Goal: Download file/media

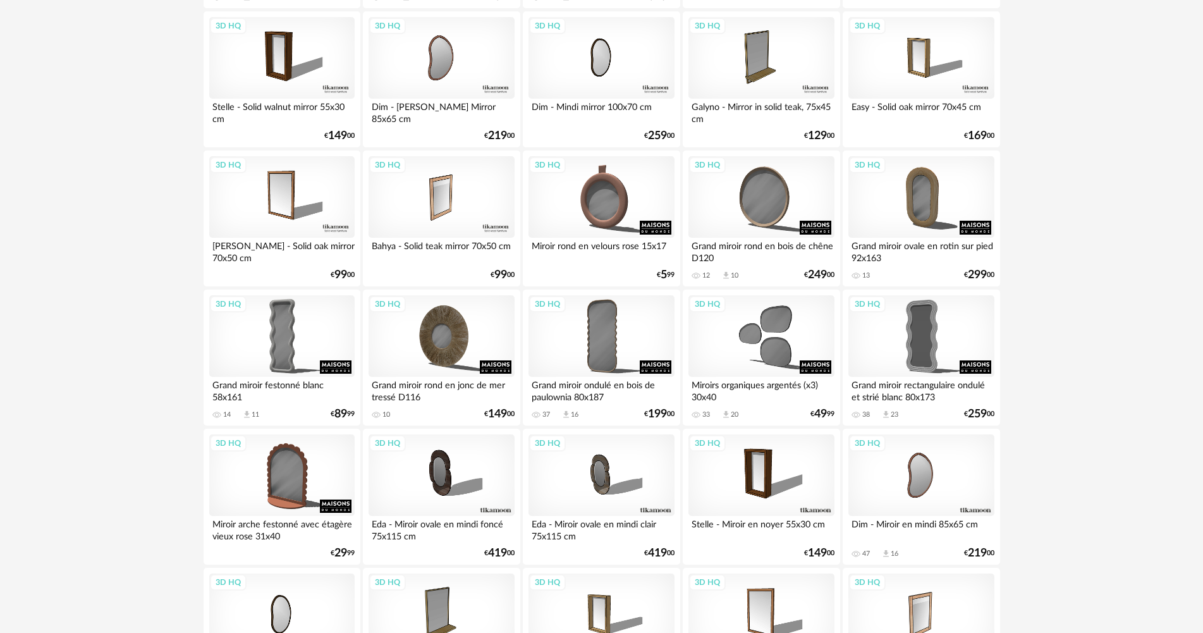
scroll to position [2162, 0]
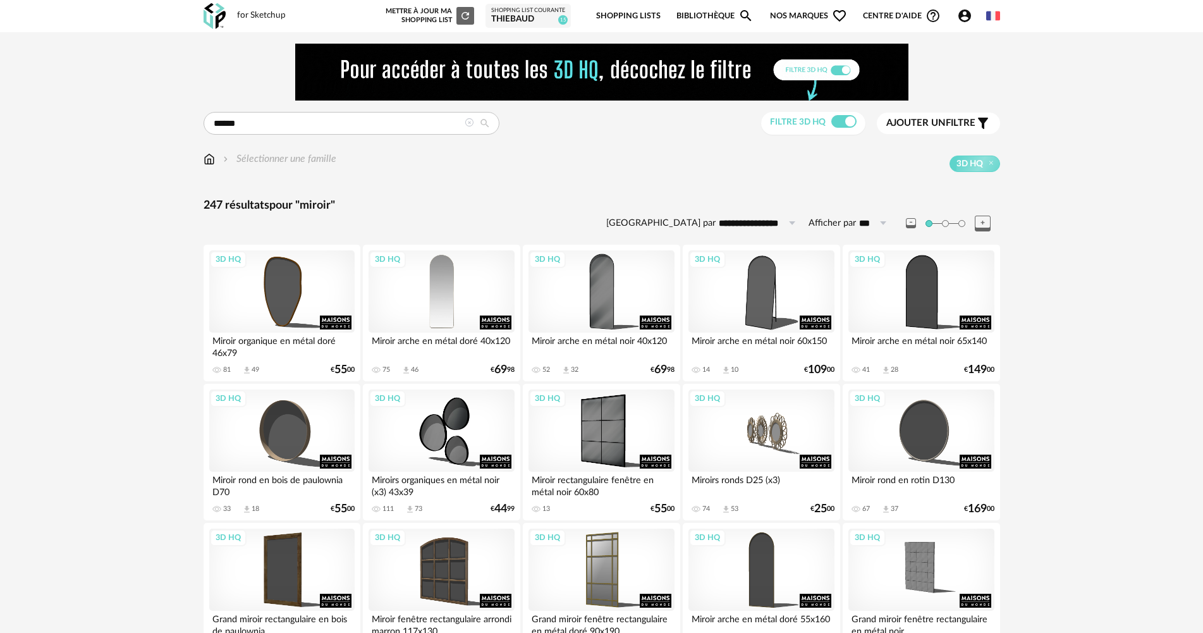
click at [446, 290] on div "3D HQ" at bounding box center [441, 291] width 145 height 82
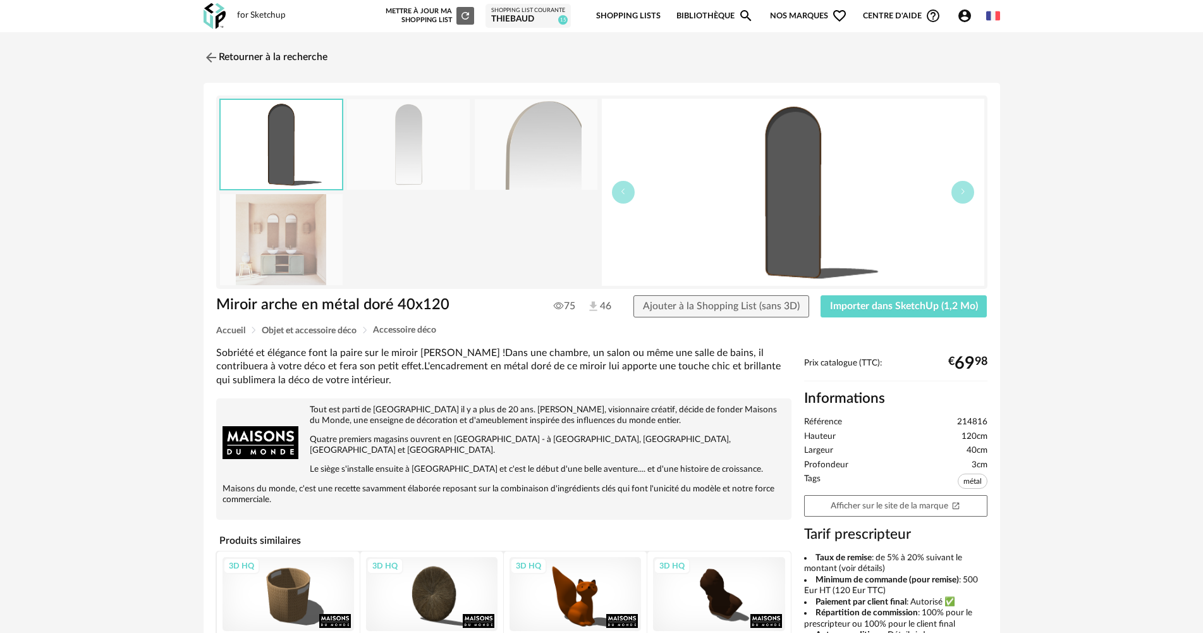
click at [397, 145] on img at bounding box center [408, 144] width 123 height 90
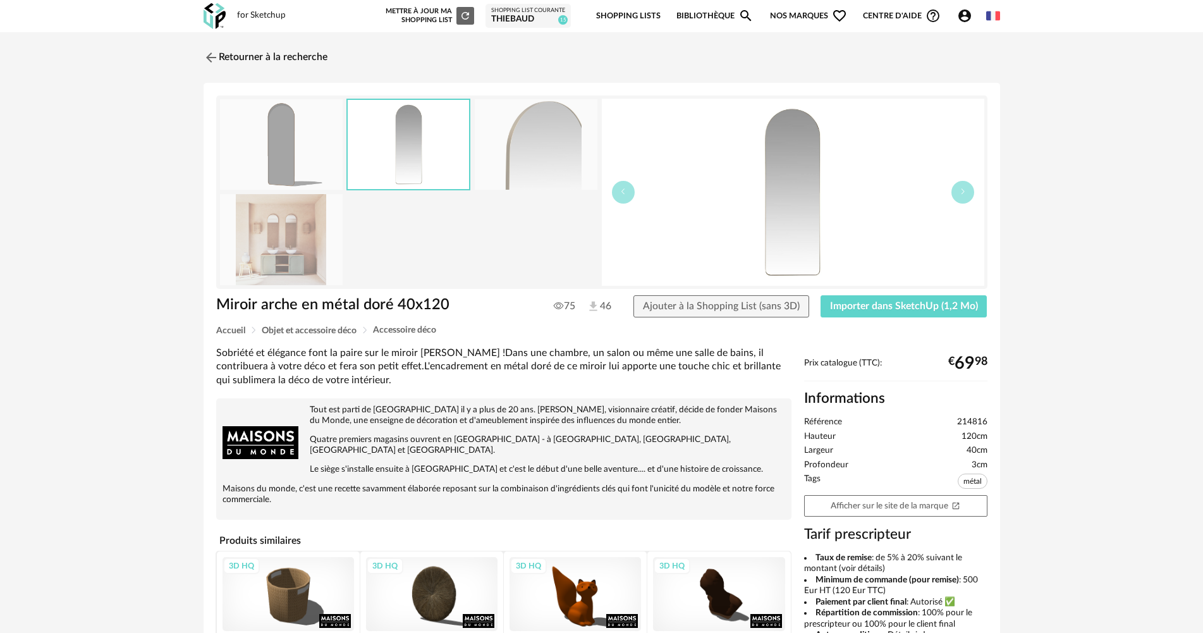
click at [258, 254] on img at bounding box center [281, 239] width 123 height 90
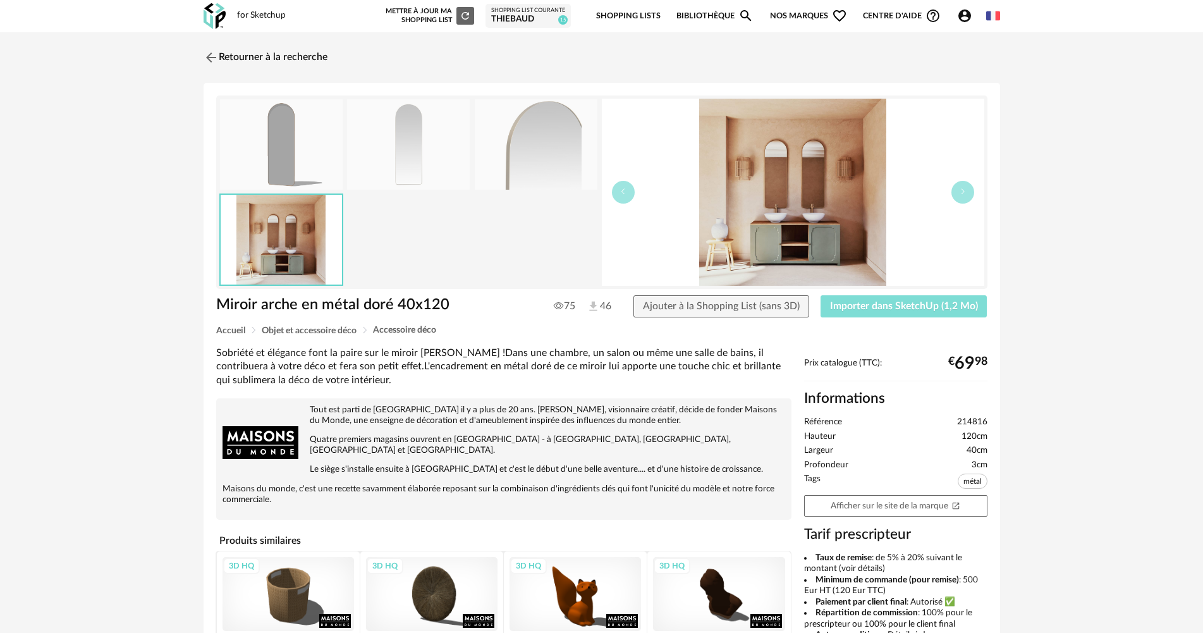
click at [915, 310] on span "Importer dans SketchUp (1,2 Mo)" at bounding box center [904, 306] width 148 height 10
